Goal: Find specific page/section: Find specific page/section

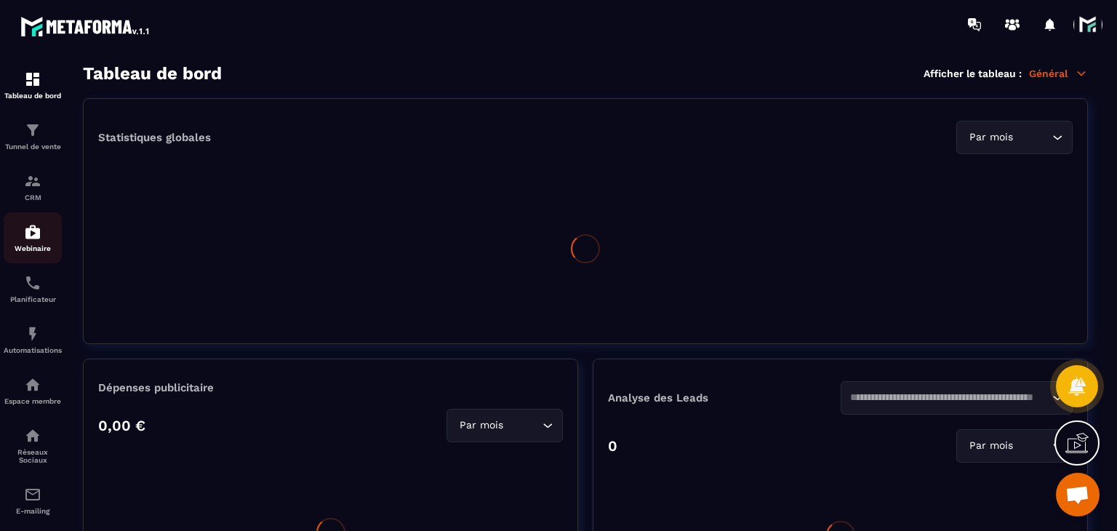
click at [39, 227] on img at bounding box center [32, 231] width 17 height 17
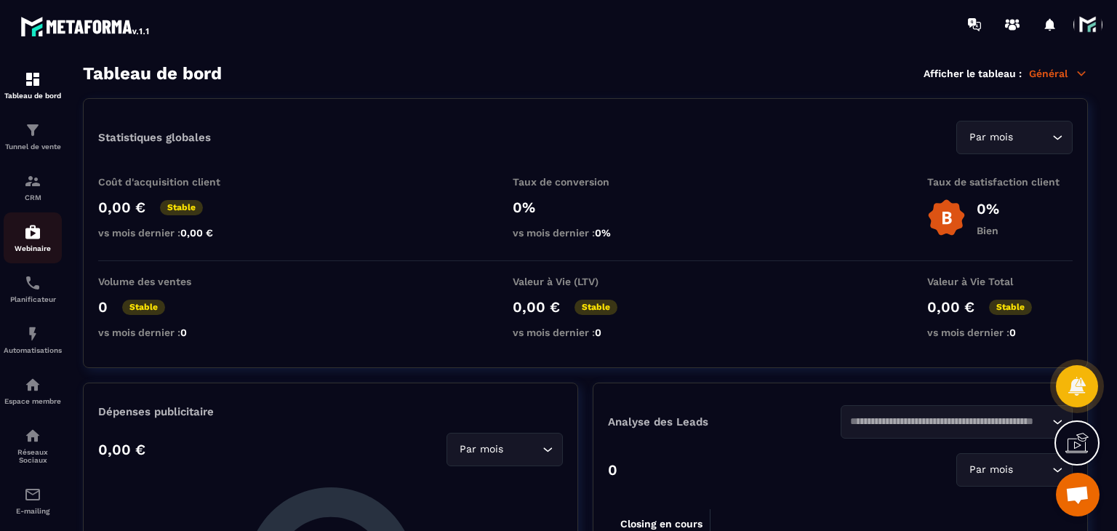
click at [38, 236] on img at bounding box center [32, 231] width 17 height 17
click at [23, 249] on p "Webinaire" at bounding box center [33, 248] width 58 height 8
click at [44, 230] on div "Webinaire" at bounding box center [33, 237] width 58 height 29
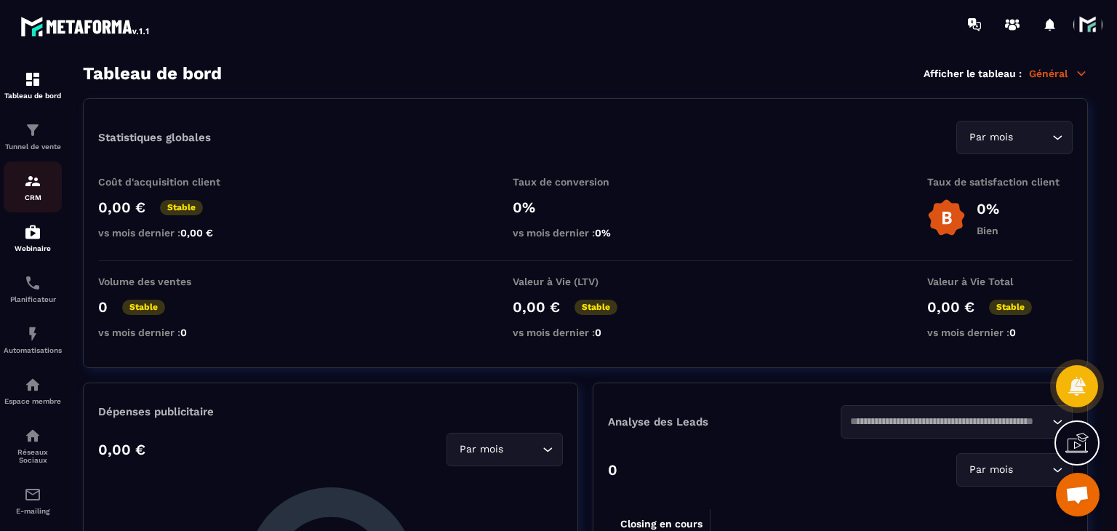
click at [31, 187] on img at bounding box center [32, 180] width 17 height 17
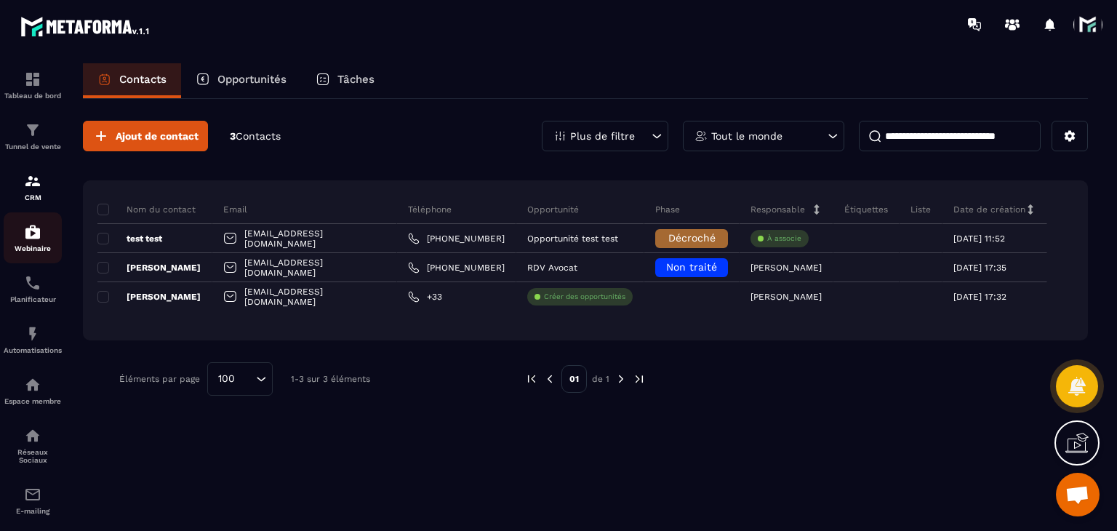
click at [35, 244] on div "Webinaire" at bounding box center [33, 237] width 58 height 29
